Goal: Find specific page/section: Find specific page/section

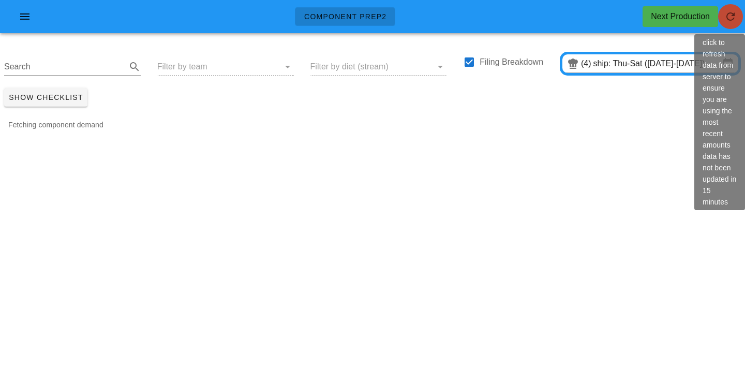
click at [729, 20] on icon "button" at bounding box center [731, 16] width 12 height 12
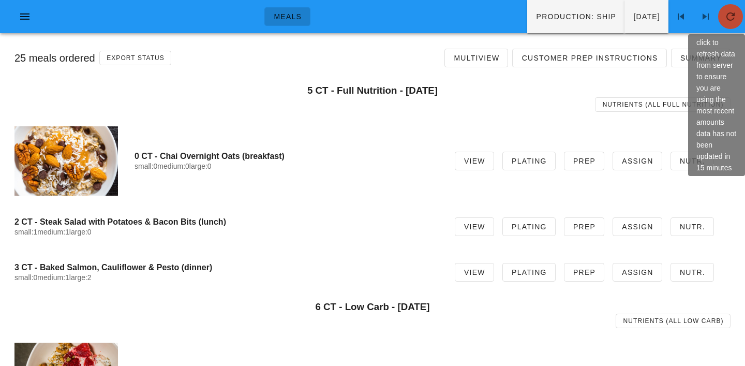
click at [730, 13] on icon "button" at bounding box center [731, 16] width 12 height 12
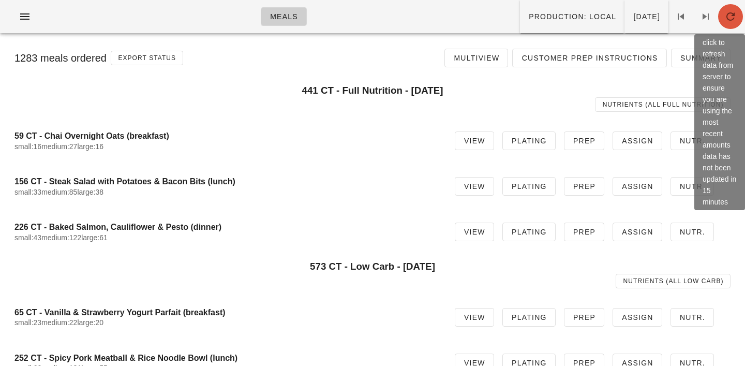
click at [731, 20] on icon "button" at bounding box center [731, 16] width 12 height 12
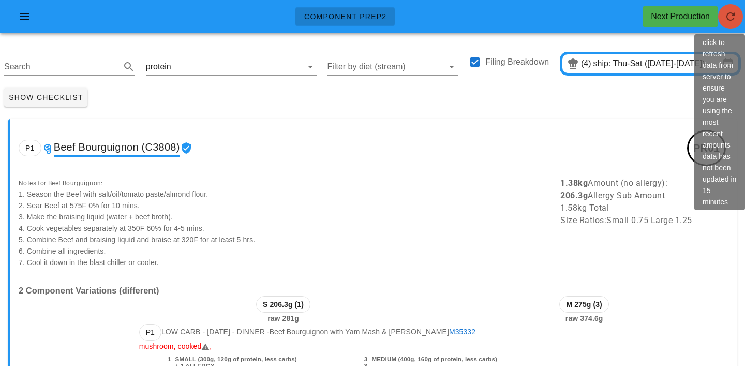
click at [727, 17] on icon "button" at bounding box center [731, 16] width 12 height 12
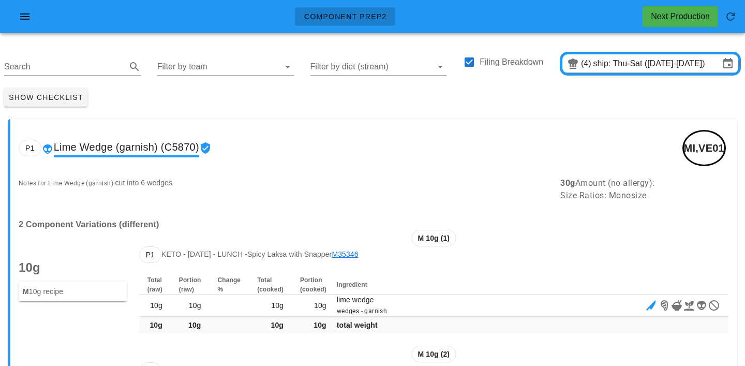
click at [183, 61] on input "Filter by team" at bounding box center [217, 66] width 120 height 17
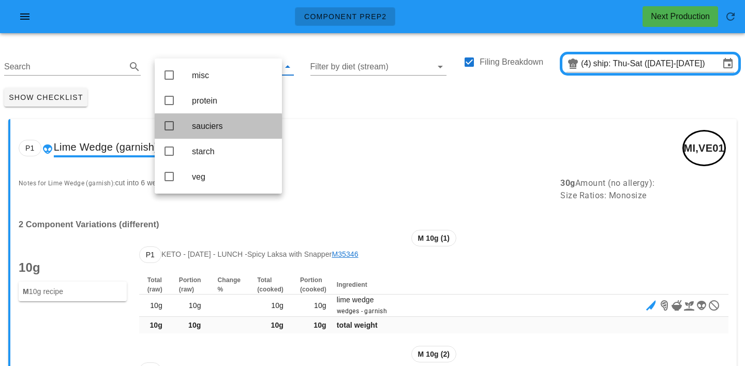
click at [208, 125] on div "sauciers" at bounding box center [233, 126] width 82 height 10
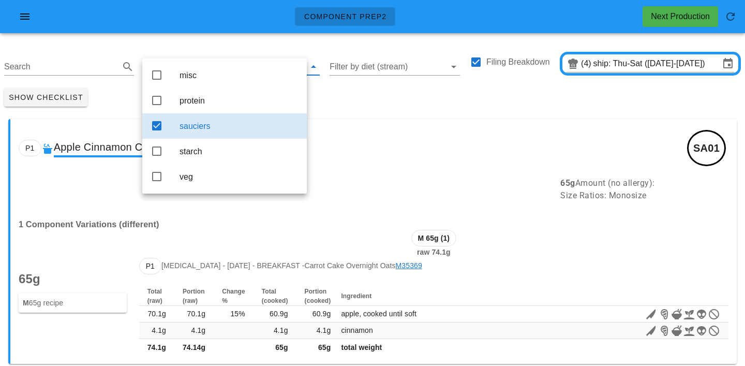
click at [358, 108] on div "Show Checklist" at bounding box center [372, 97] width 745 height 27
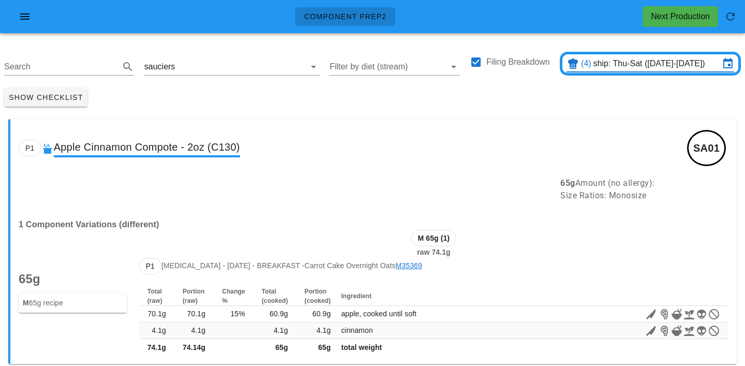
click at [699, 69] on input "ship: Thu-Sat (Sep 4-Sep 6)" at bounding box center [657, 63] width 126 height 17
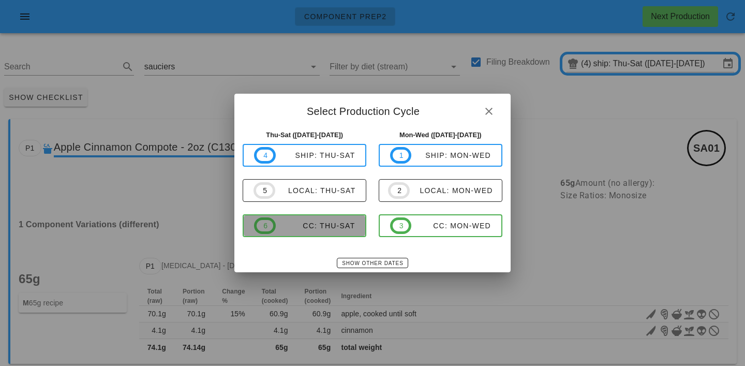
click at [330, 224] on div "CC: Thu-Sat" at bounding box center [316, 226] width 80 height 8
type input "CC: Thu-Sat (Sep 4-Sep 6)"
